Goal: Information Seeking & Learning: Find specific fact

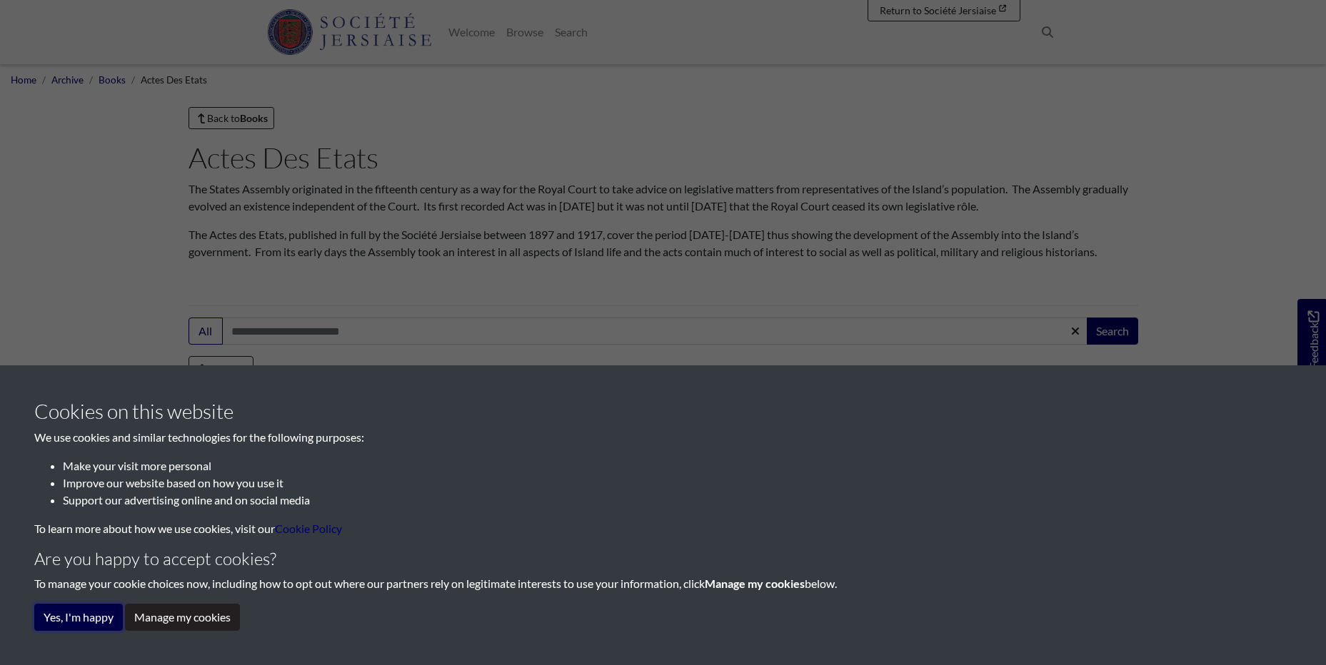
click at [78, 623] on button "Yes, I'm happy" at bounding box center [78, 617] width 89 height 27
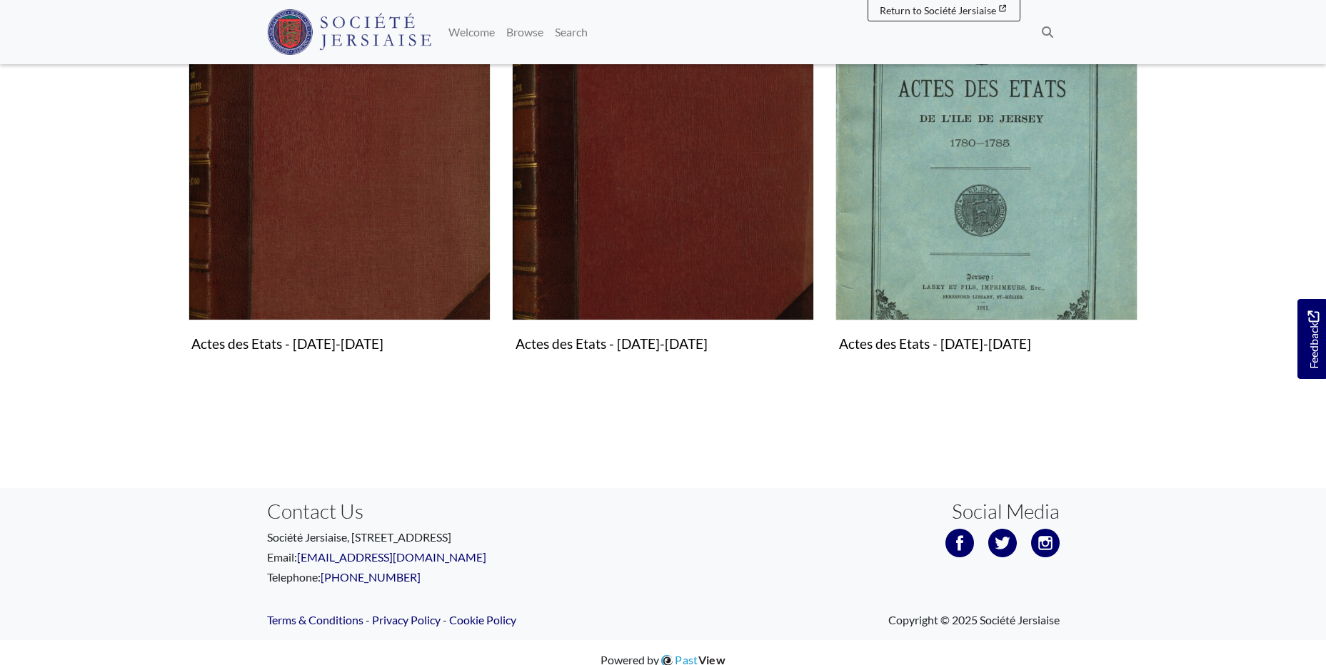
scroll to position [428, 0]
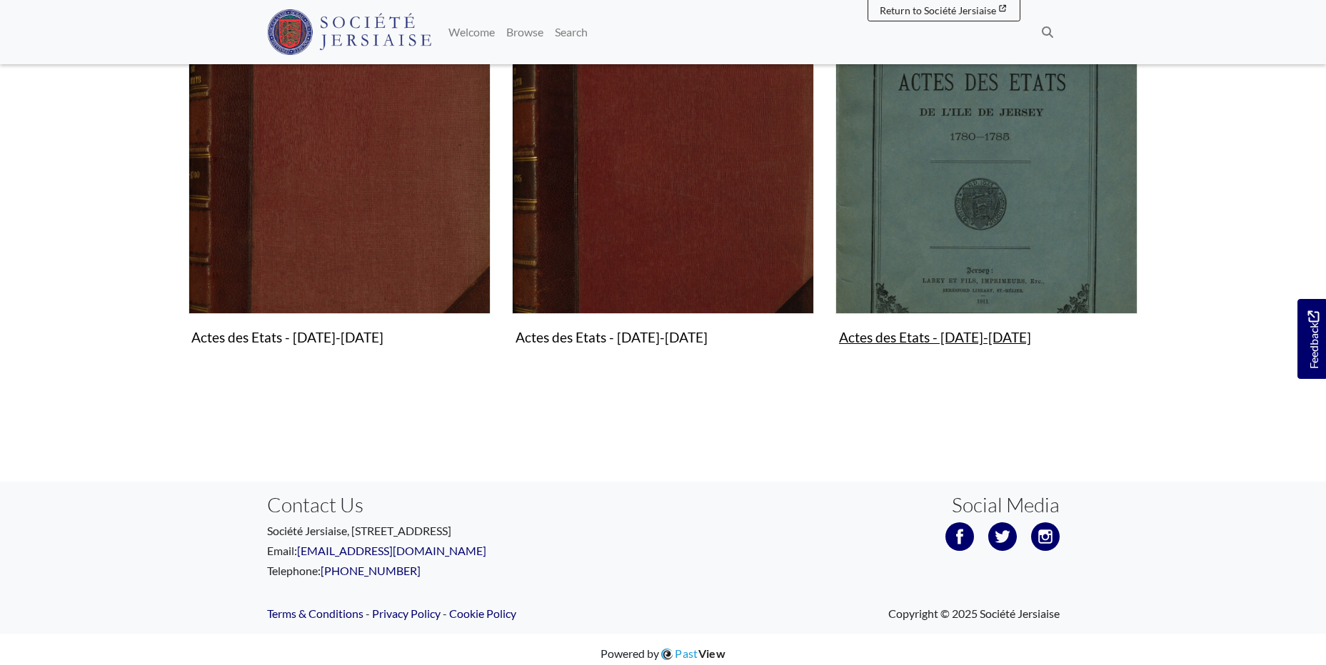
click at [967, 336] on figure "Actes des Etats - 1780-1800 Collection" at bounding box center [986, 182] width 302 height 340
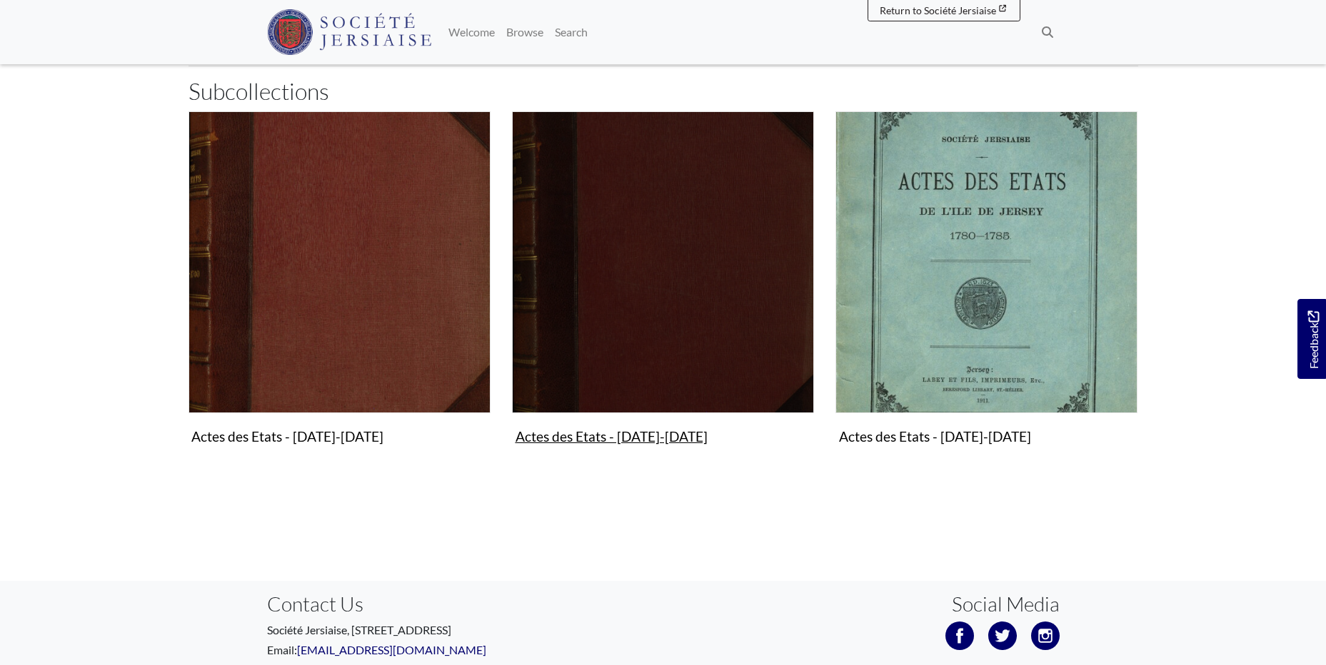
scroll to position [437, 0]
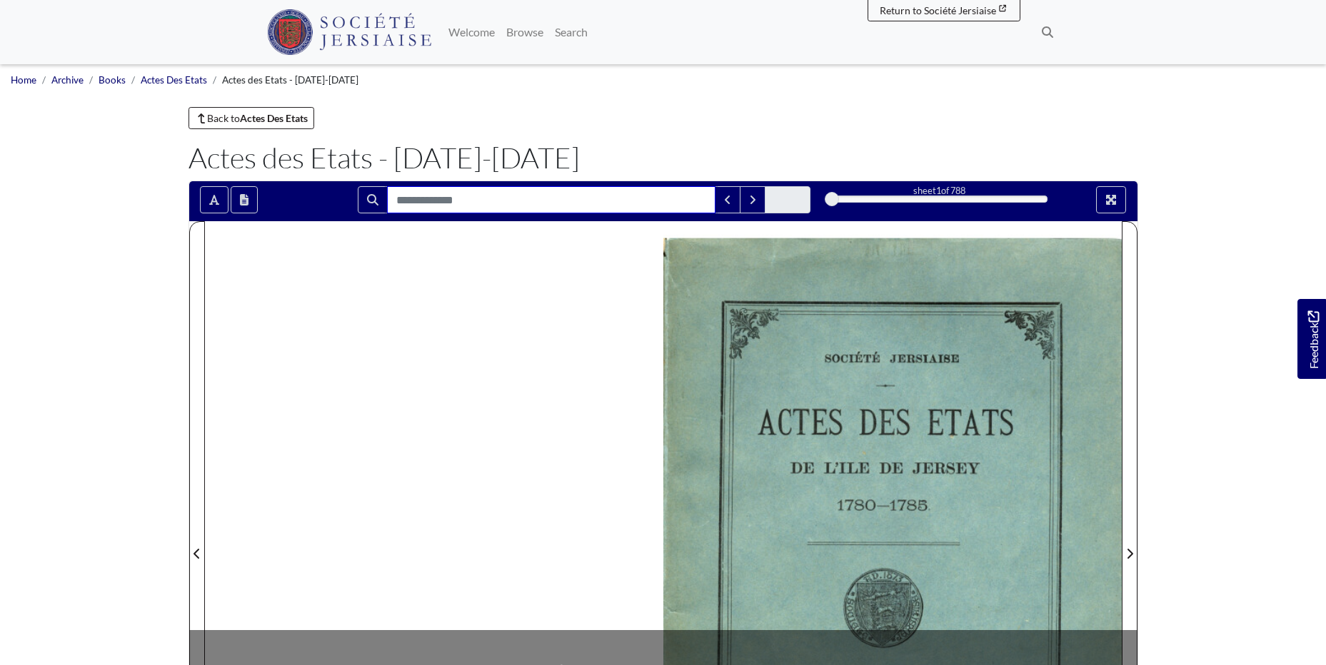
click at [451, 199] on input "Search for" at bounding box center [551, 199] width 328 height 27
type input "*********"
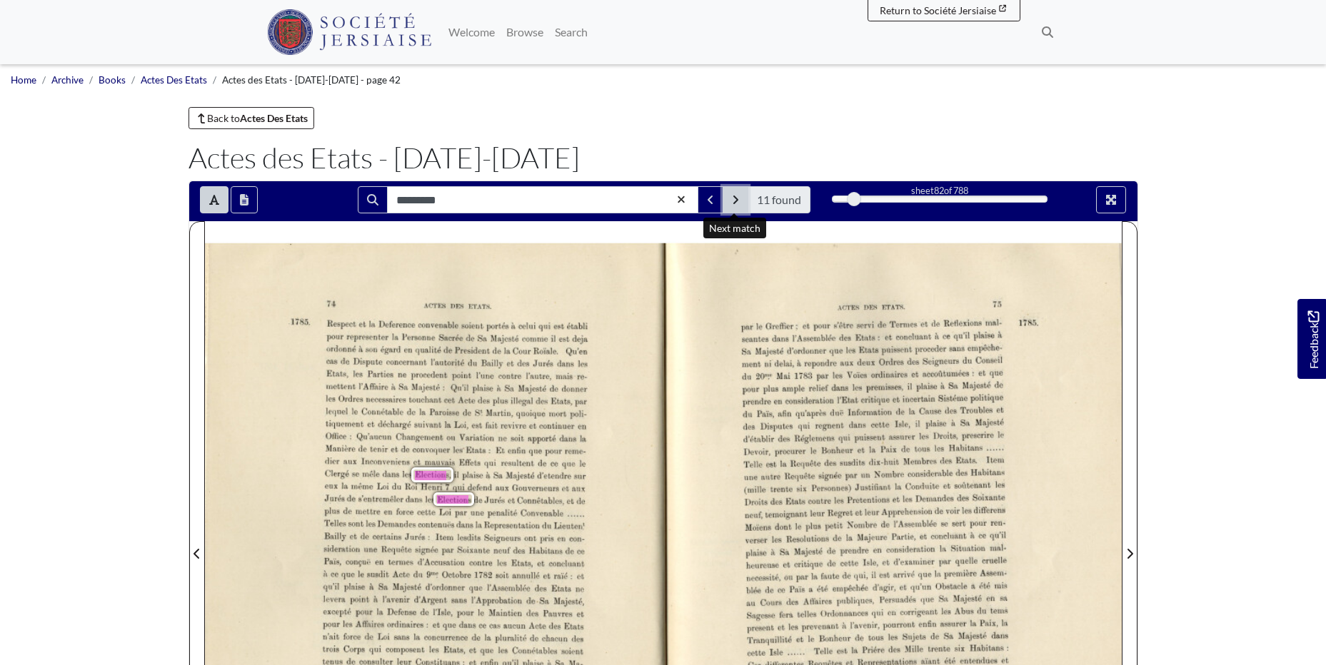
click at [733, 196] on icon "Next Match" at bounding box center [735, 200] width 5 height 9
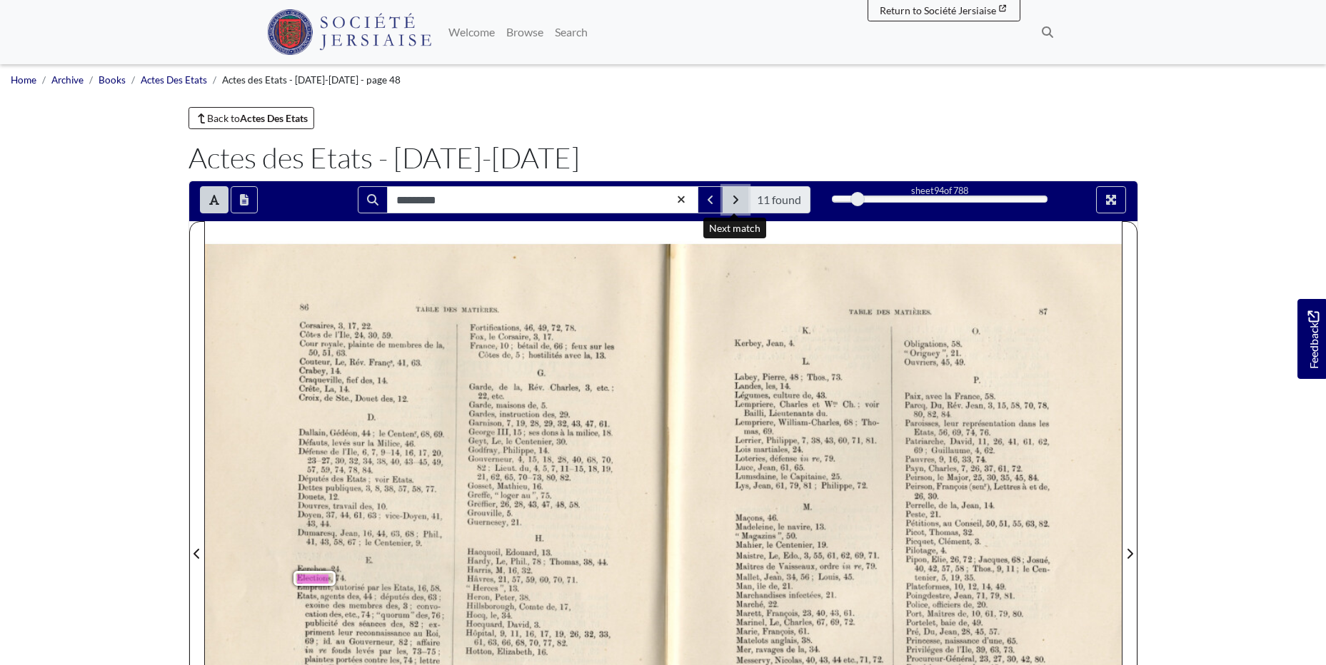
click at [737, 199] on icon "Next Match" at bounding box center [735, 200] width 5 height 9
click at [733, 201] on icon "Next Match" at bounding box center [735, 199] width 7 height 11
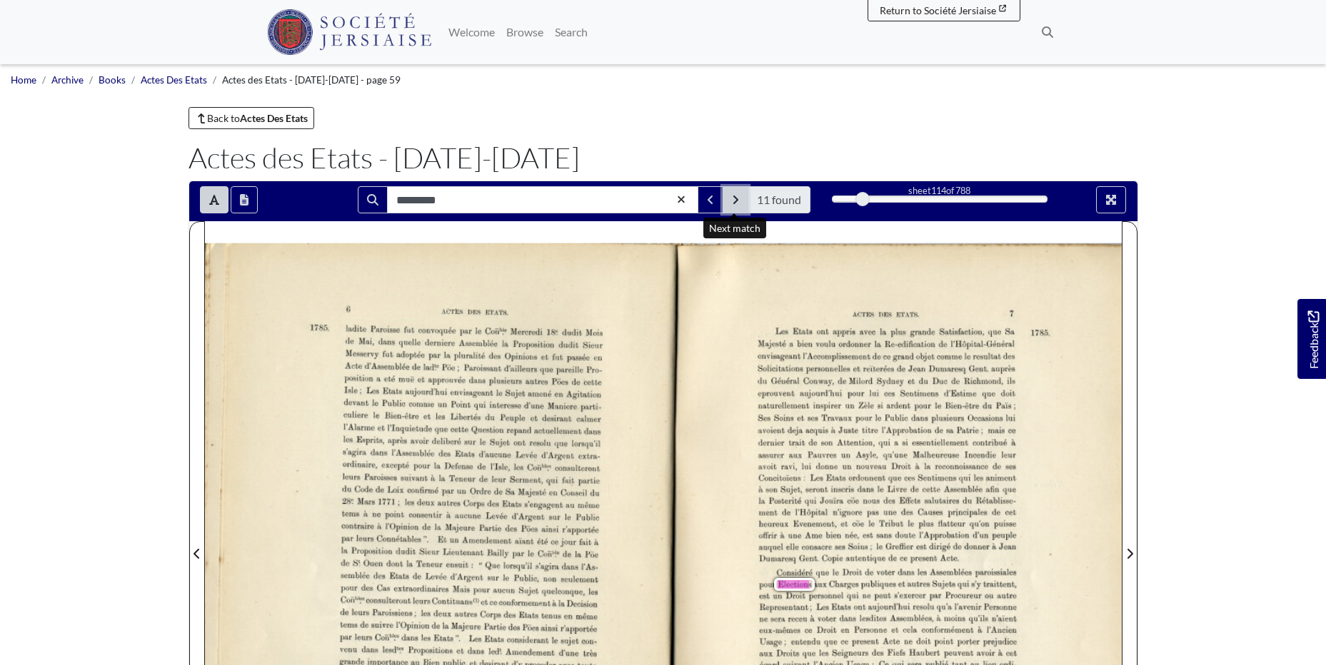
click at [732, 198] on icon "Next Match" at bounding box center [735, 199] width 7 height 11
click at [737, 204] on icon "Next Match" at bounding box center [735, 199] width 7 height 11
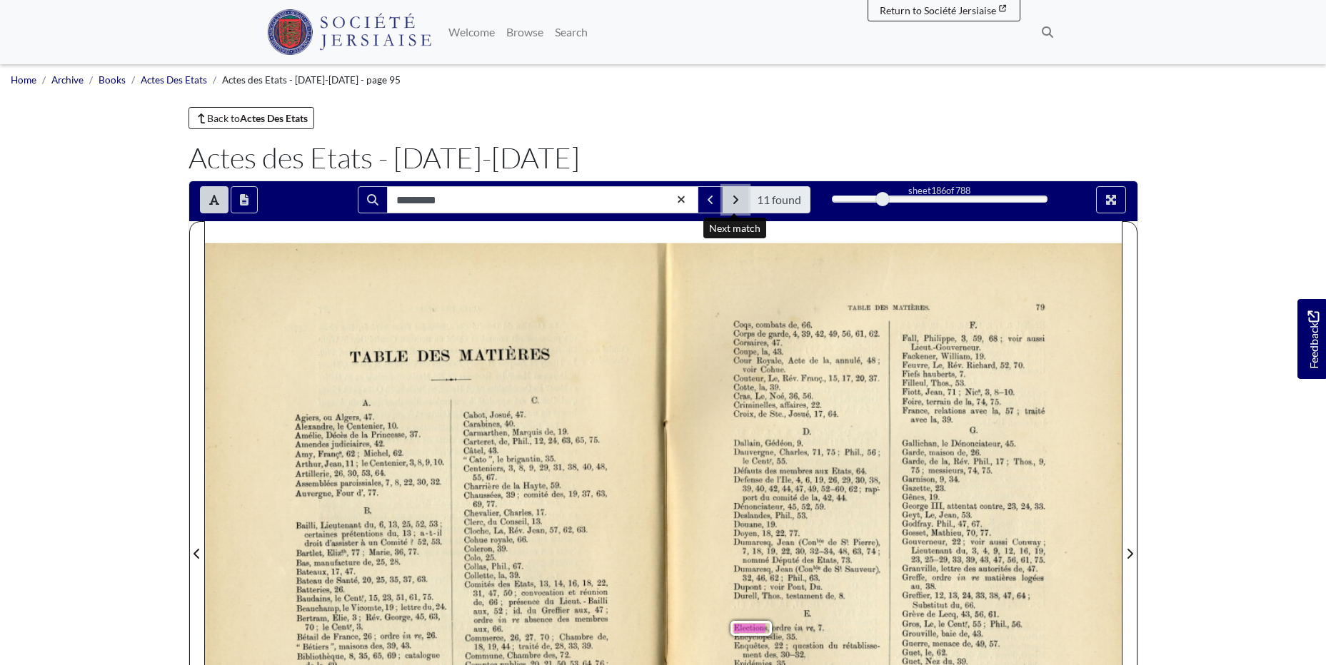
click at [729, 199] on button "Next Match" at bounding box center [736, 199] width 26 height 27
click at [730, 199] on button "Next Match" at bounding box center [736, 199] width 26 height 27
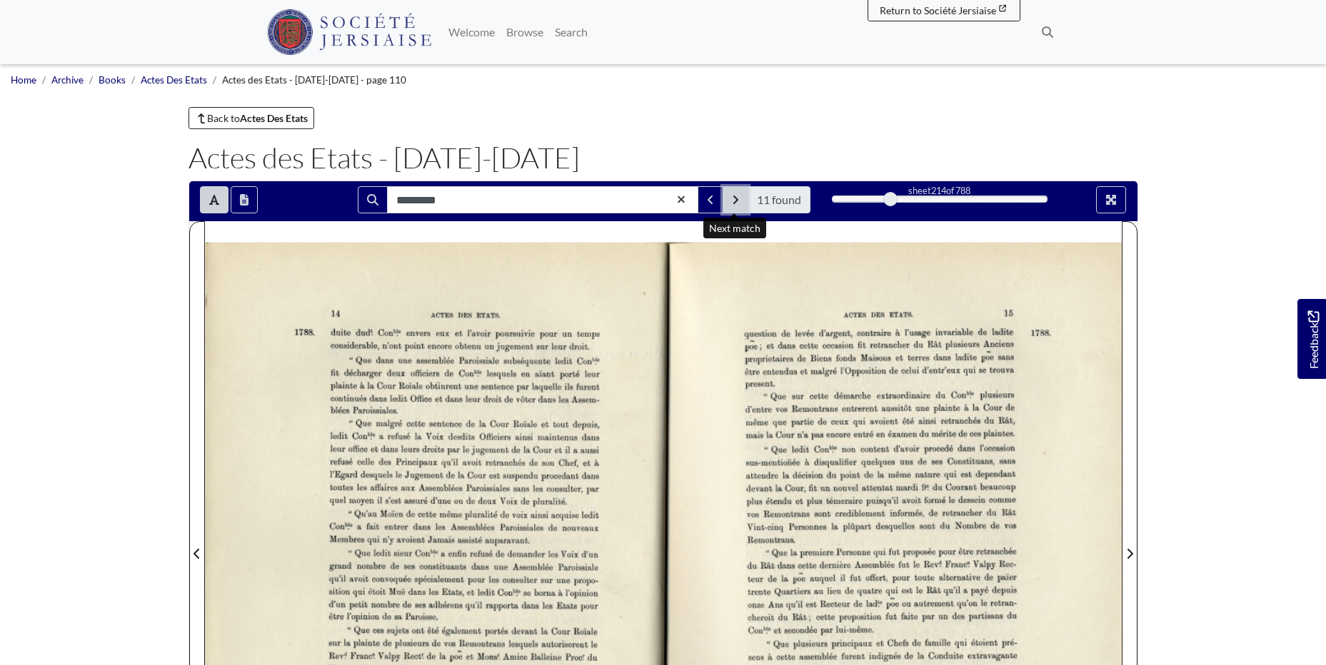
click at [733, 201] on icon "Next Match" at bounding box center [735, 199] width 7 height 11
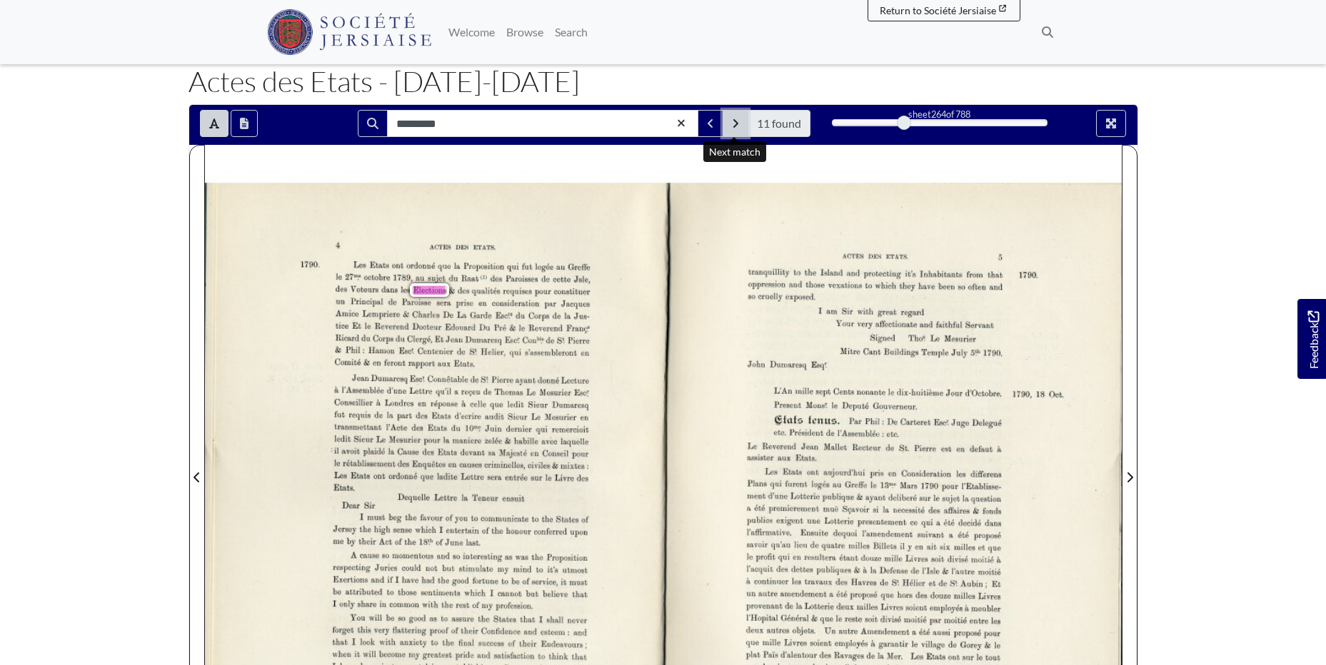
scroll to position [71, 0]
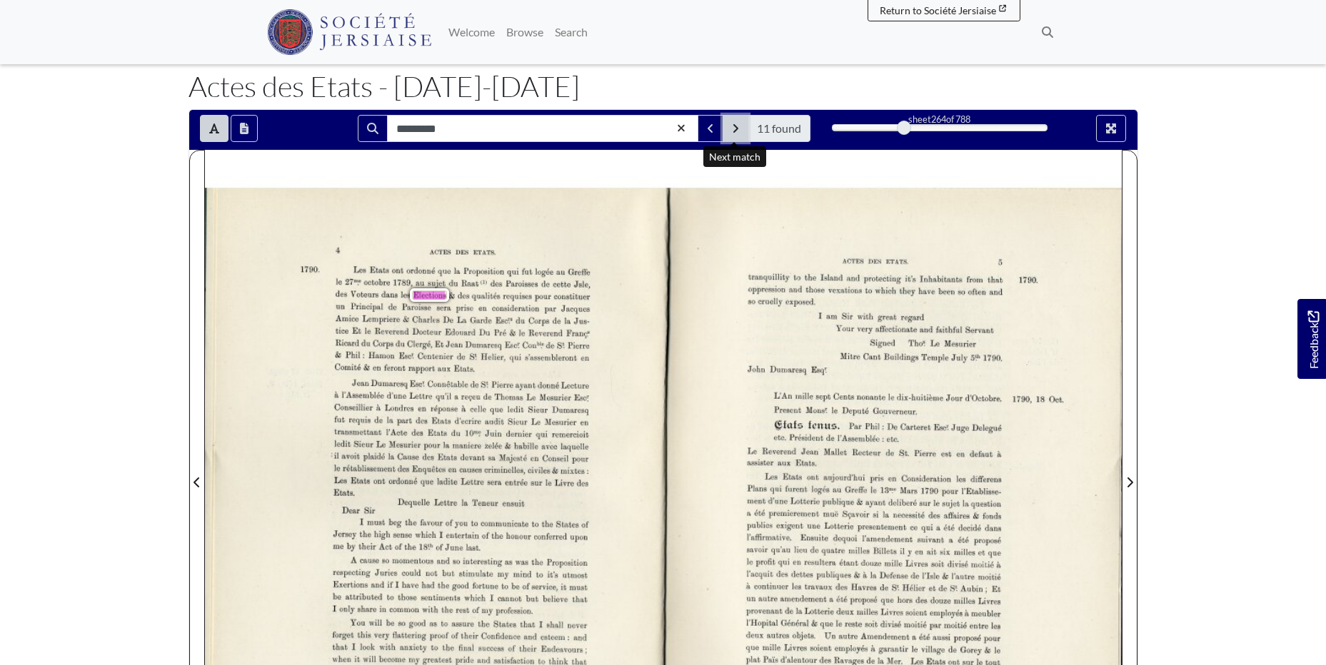
click at [734, 129] on icon "Next Match" at bounding box center [735, 128] width 7 height 11
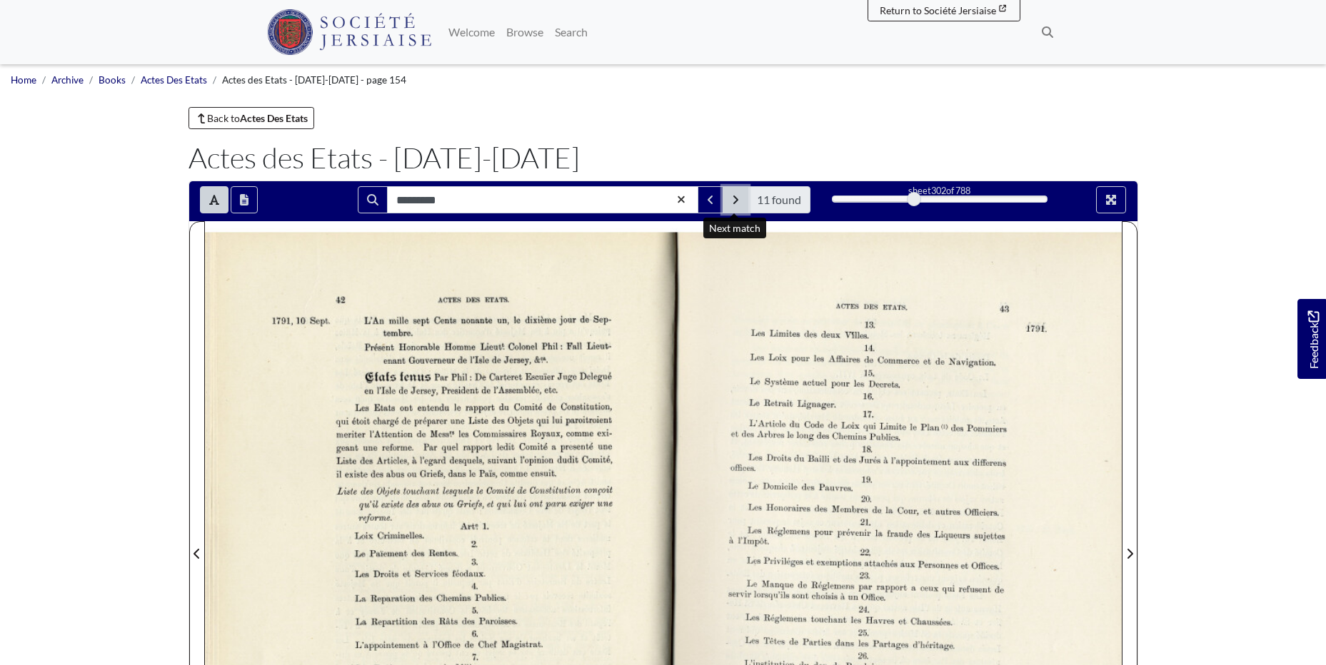
click at [730, 200] on button "Next Match" at bounding box center [736, 199] width 26 height 27
click at [732, 200] on icon "Next Match" at bounding box center [735, 199] width 7 height 11
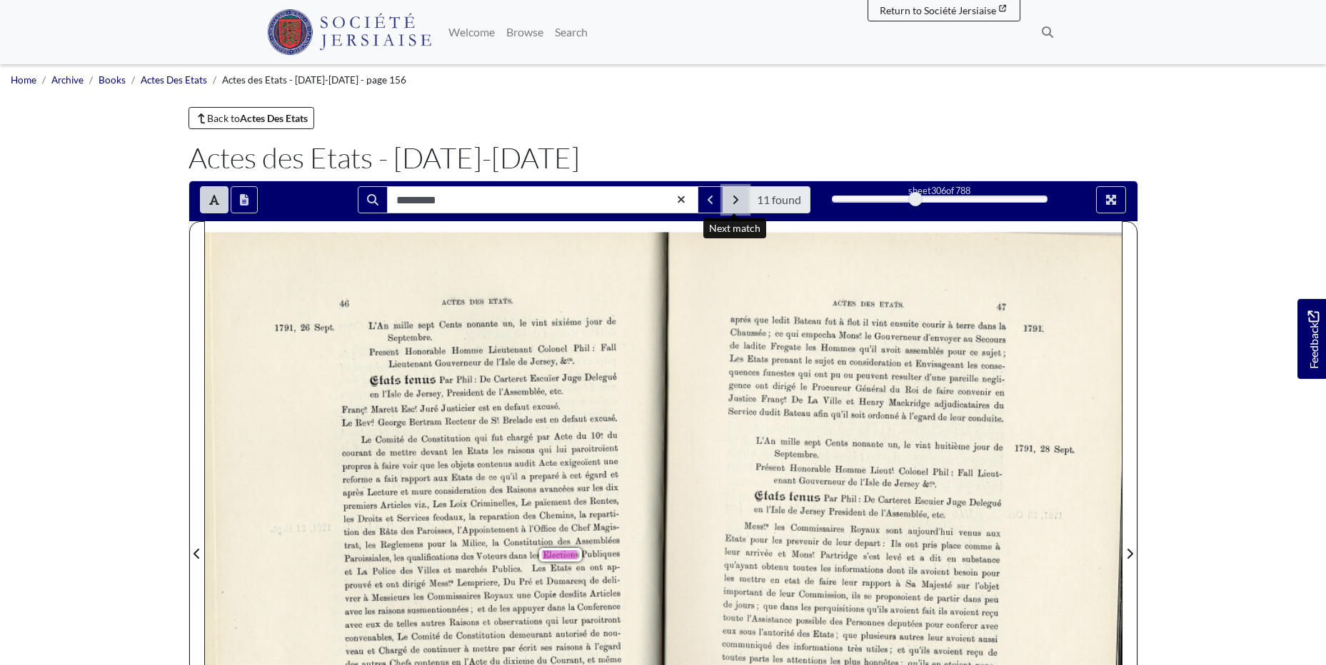
click at [732, 201] on icon "Next Match" at bounding box center [735, 199] width 7 height 11
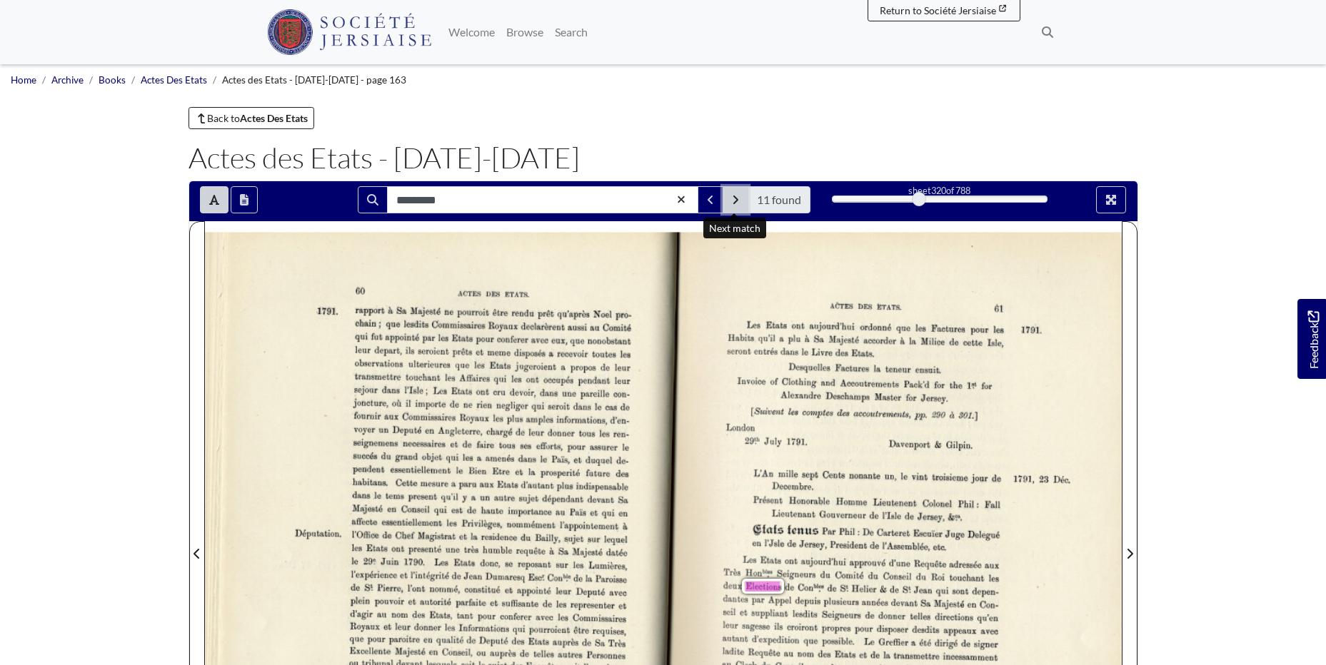
click at [735, 195] on icon "Next Match" at bounding box center [735, 199] width 7 height 11
click at [735, 197] on icon "Next Match" at bounding box center [735, 199] width 7 height 11
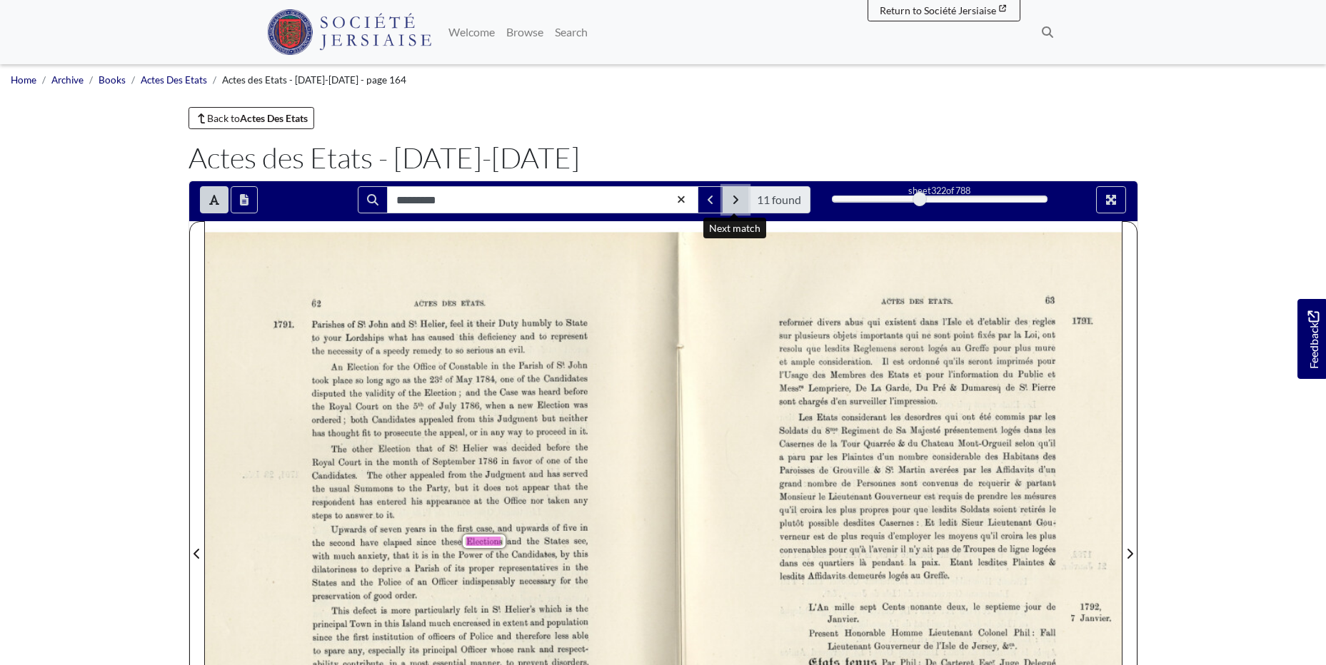
click at [739, 198] on button "Next Match" at bounding box center [736, 199] width 26 height 27
click at [736, 197] on icon "Next Match" at bounding box center [735, 199] width 7 height 11
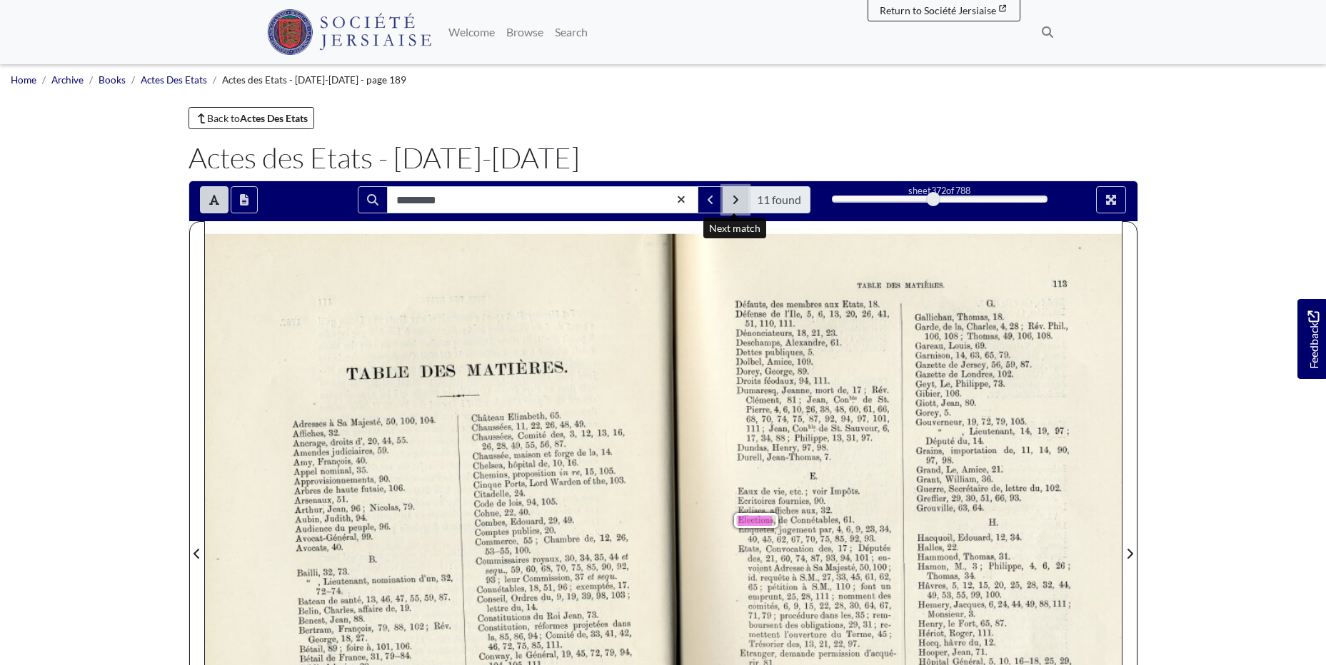
click at [740, 203] on button "Next Match" at bounding box center [736, 199] width 26 height 27
click at [737, 200] on icon "Next Match" at bounding box center [735, 200] width 5 height 9
click at [733, 199] on icon "Next Match" at bounding box center [735, 199] width 7 height 11
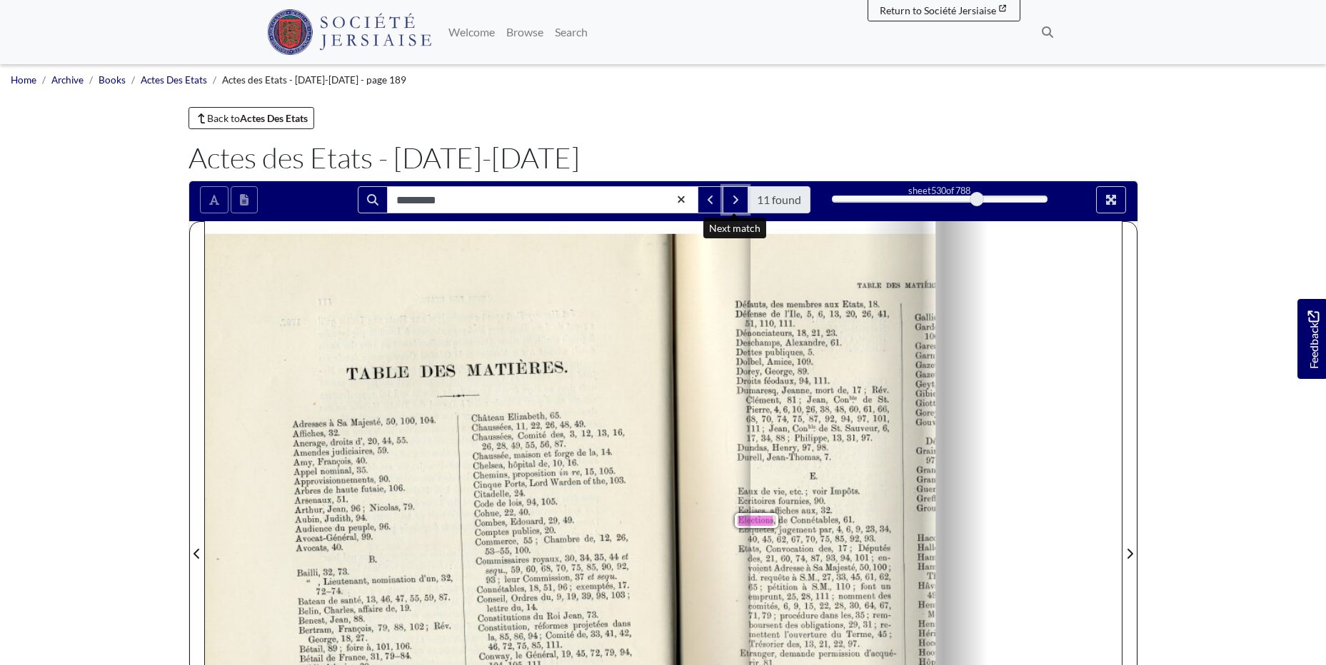
click at [977, 198] on div "530" at bounding box center [940, 199] width 216 height 14
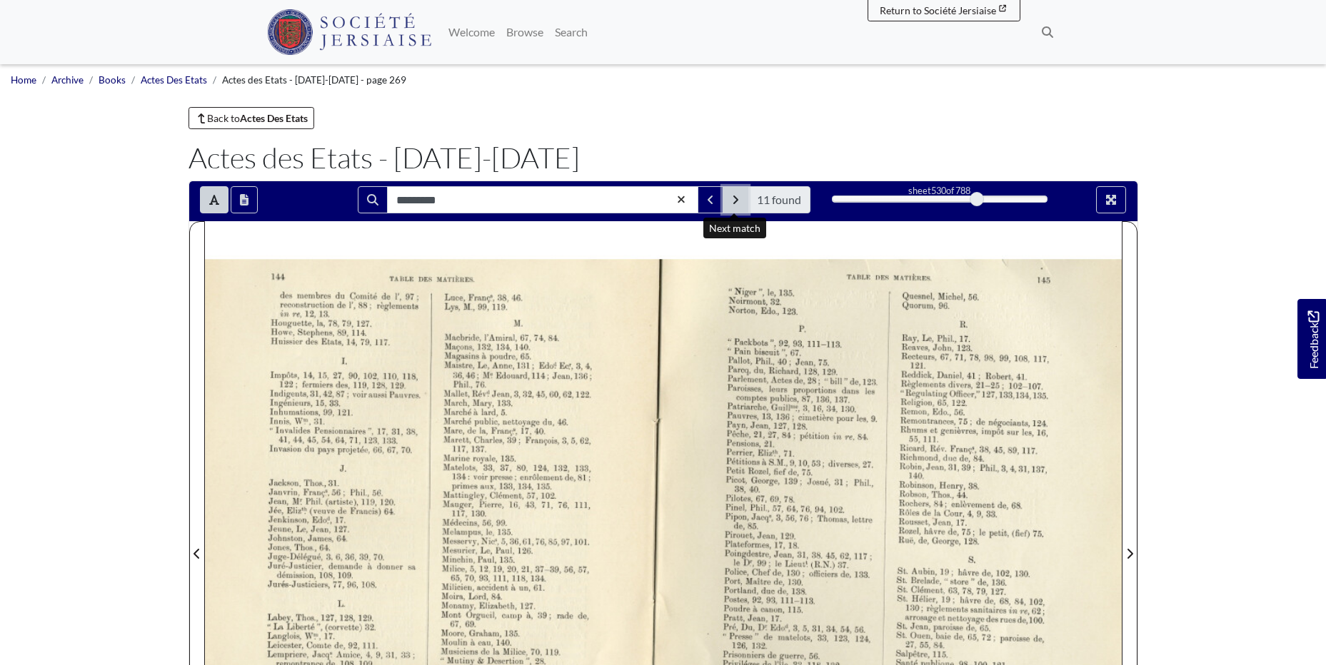
click at [733, 207] on button "Next Match" at bounding box center [736, 199] width 26 height 27
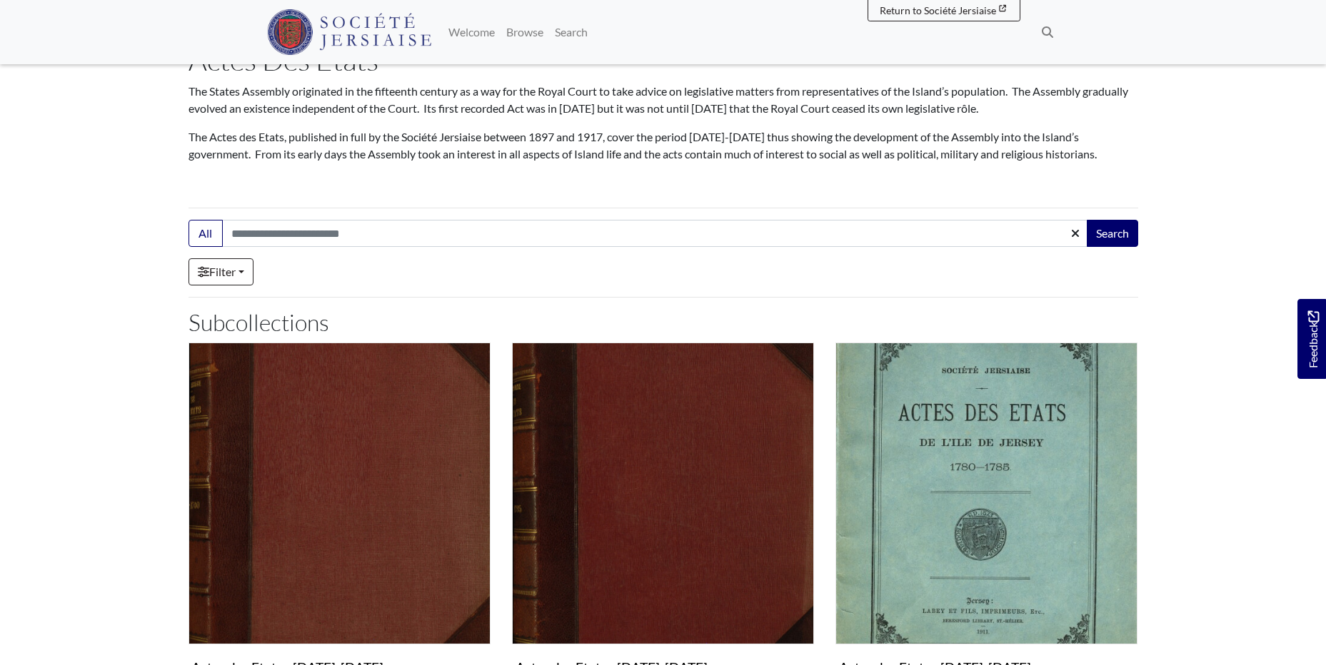
scroll to position [214, 0]
